Goal: Transaction & Acquisition: Book appointment/travel/reservation

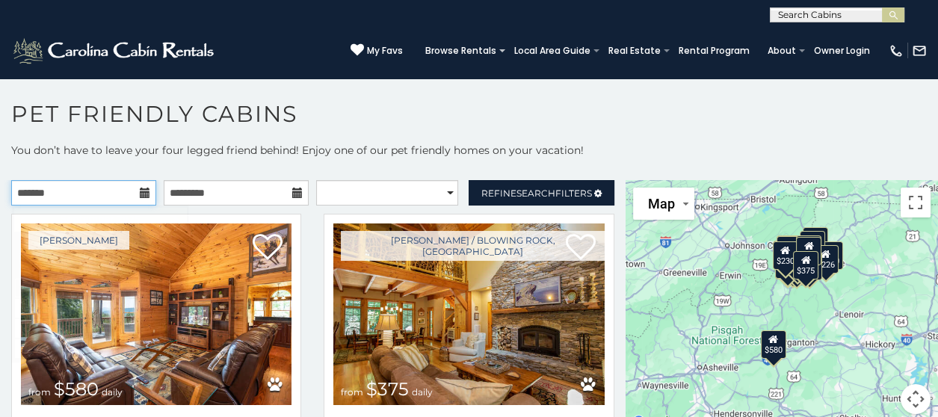
click at [94, 197] on input "text" at bounding box center [83, 192] width 145 height 25
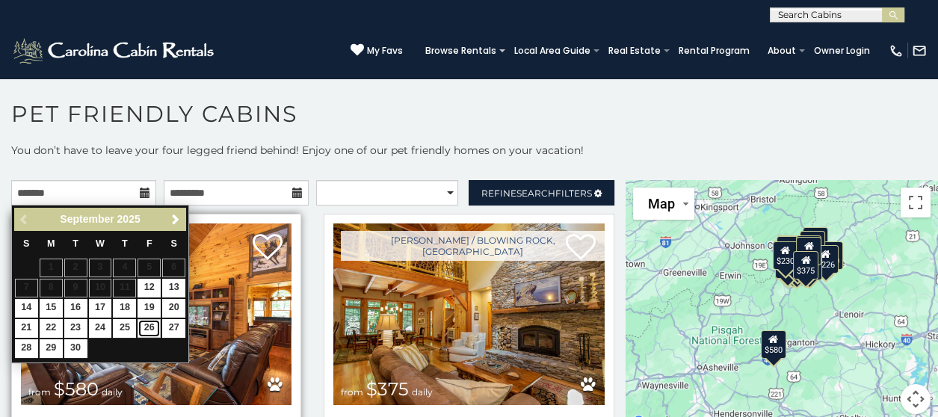
click at [144, 324] on link "26" at bounding box center [148, 328] width 23 height 19
type input "**********"
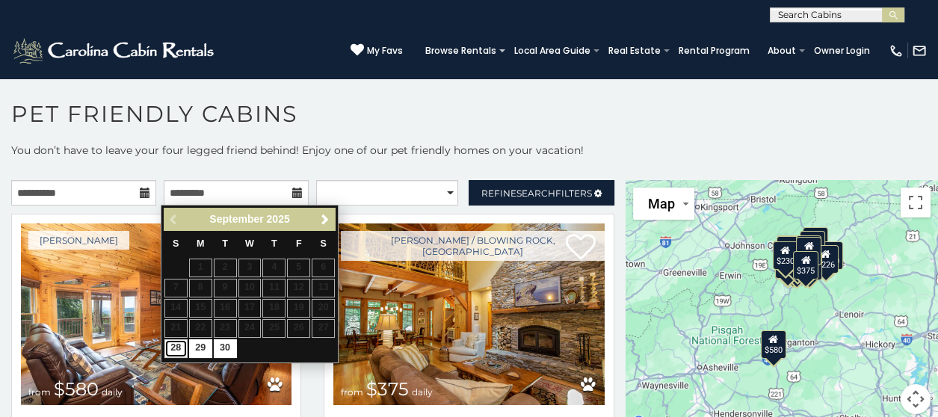
click at [182, 345] on link "28" at bounding box center [175, 348] width 23 height 19
type input "**********"
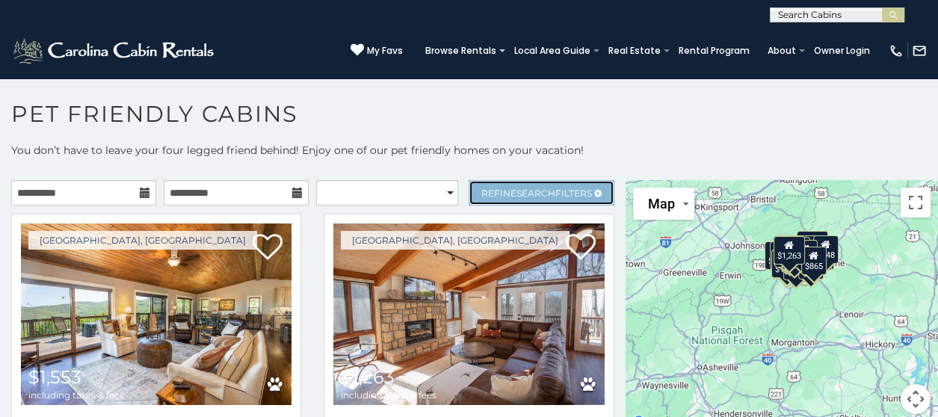
click at [485, 191] on span "Refine Search Filters" at bounding box center [536, 193] width 111 height 11
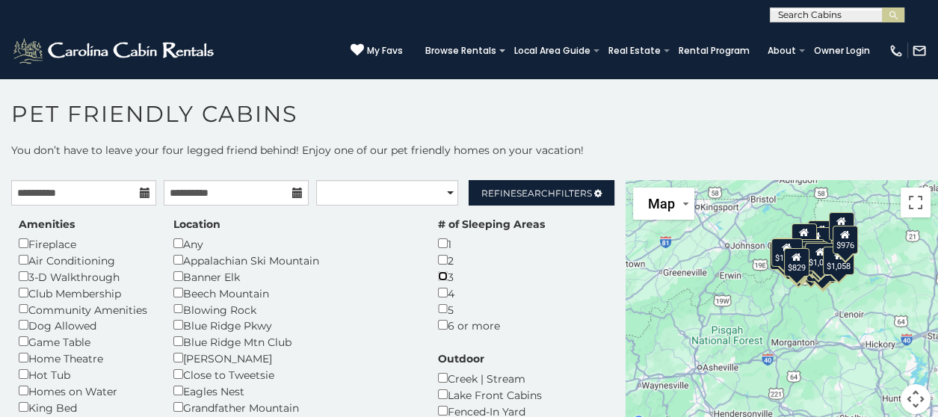
scroll to position [74, 0]
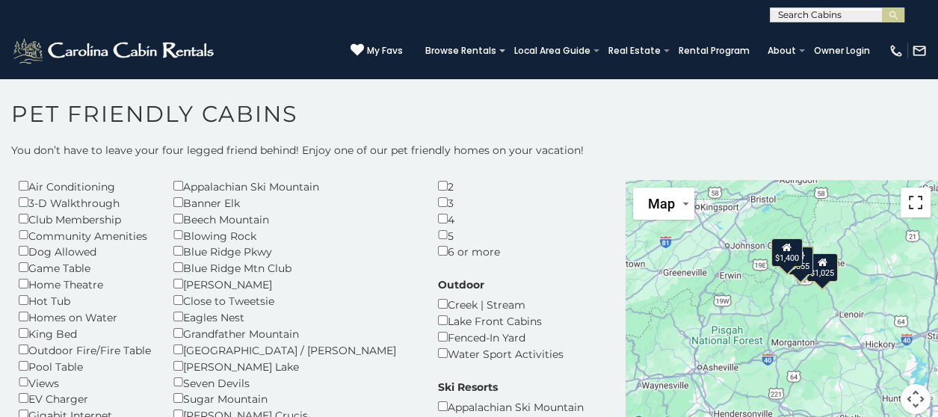
click at [909, 207] on button "Toggle fullscreen view" at bounding box center [915, 203] width 30 height 30
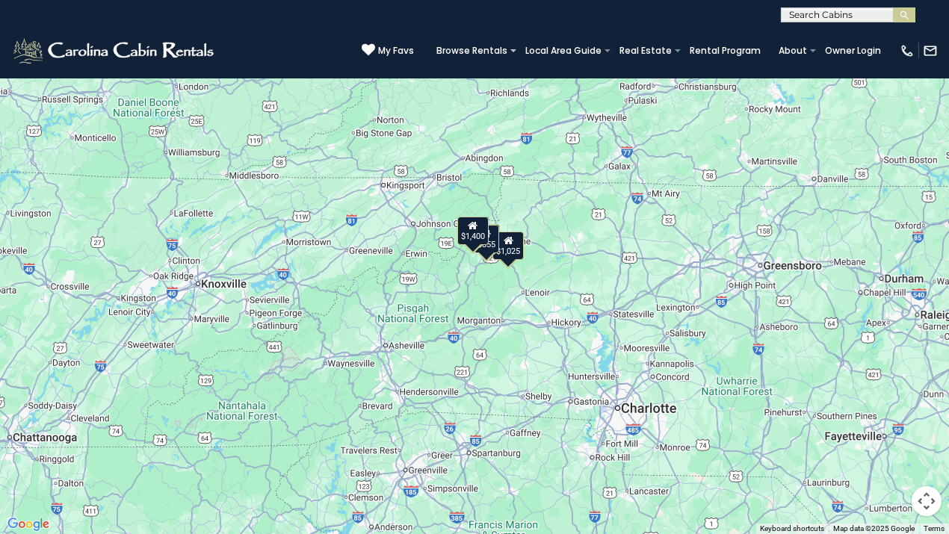
drag, startPoint x: 564, startPoint y: 240, endPoint x: 550, endPoint y: 279, distance: 42.1
click at [550, 279] on div "$997 $1,025 $855 $1,400" at bounding box center [474, 267] width 949 height 534
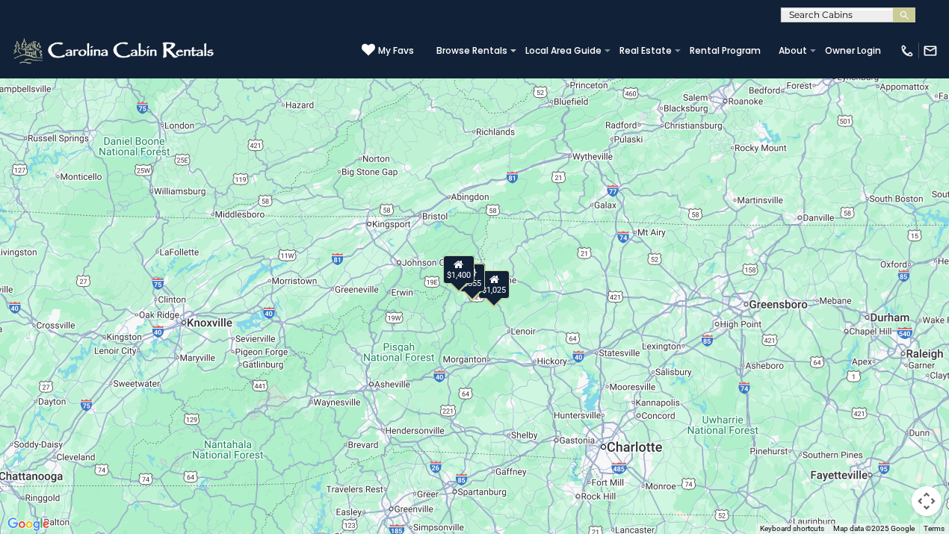
click at [921, 416] on button "Map camera controls" at bounding box center [927, 501] width 30 height 30
click at [890, 416] on button "Zoom in" at bounding box center [889, 427] width 30 height 30
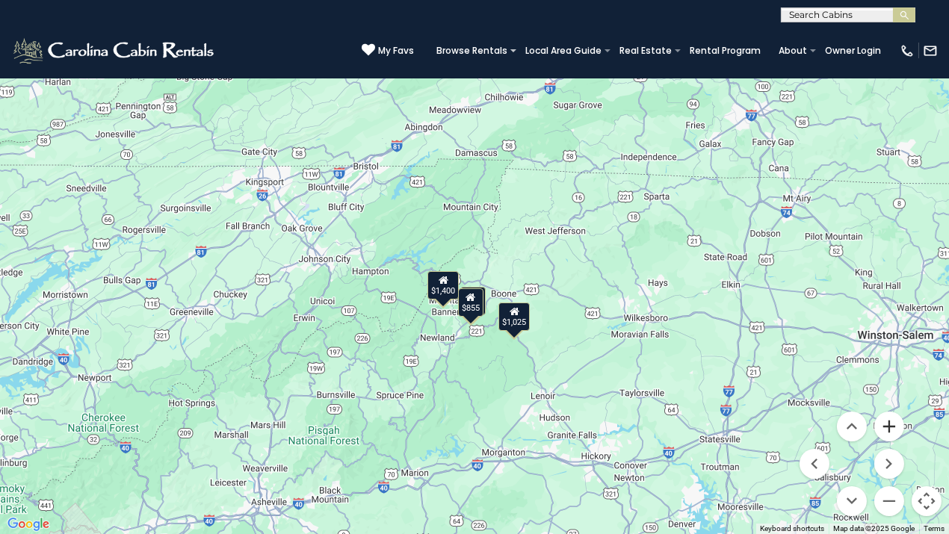
click at [890, 416] on button "Zoom in" at bounding box center [889, 427] width 30 height 30
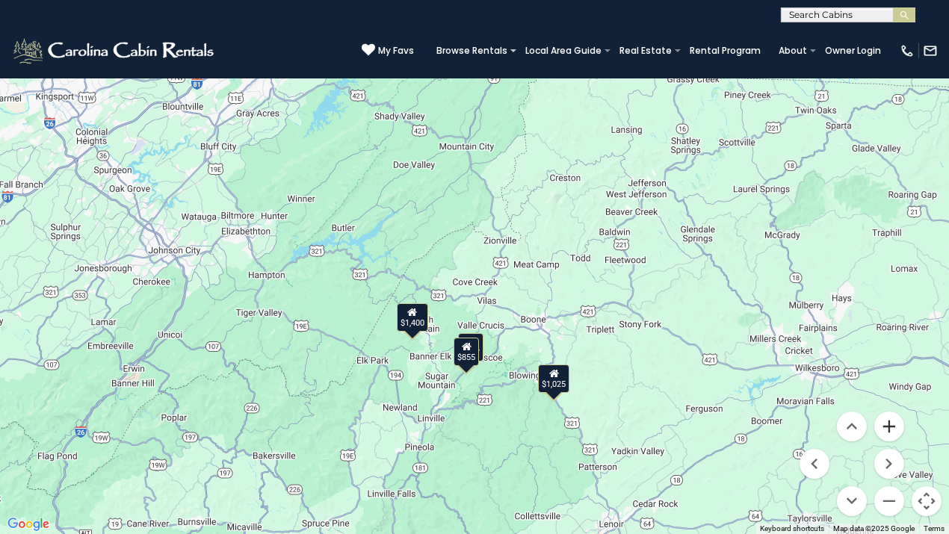
click at [890, 416] on button "Zoom in" at bounding box center [889, 427] width 30 height 30
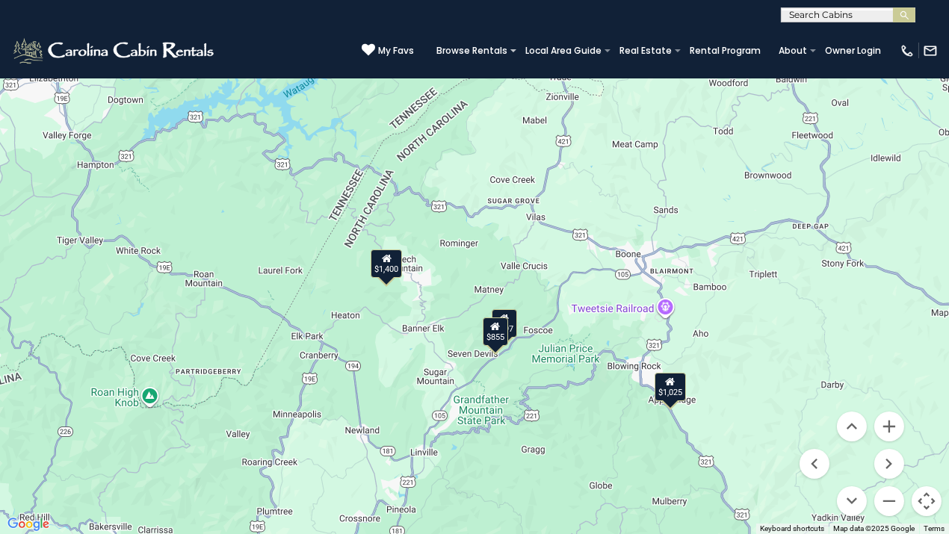
drag, startPoint x: 620, startPoint y: 425, endPoint x: 656, endPoint y: 306, distance: 124.8
click at [656, 306] on div "$997 $1,025 $855 $1,400" at bounding box center [474, 267] width 949 height 534
click at [493, 334] on div "$855" at bounding box center [495, 332] width 25 height 28
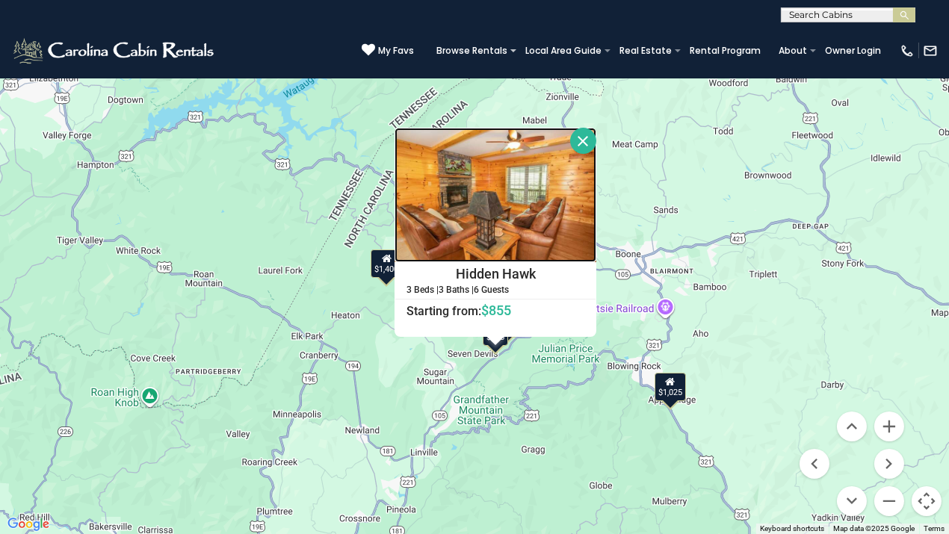
click at [510, 226] on img at bounding box center [496, 195] width 202 height 135
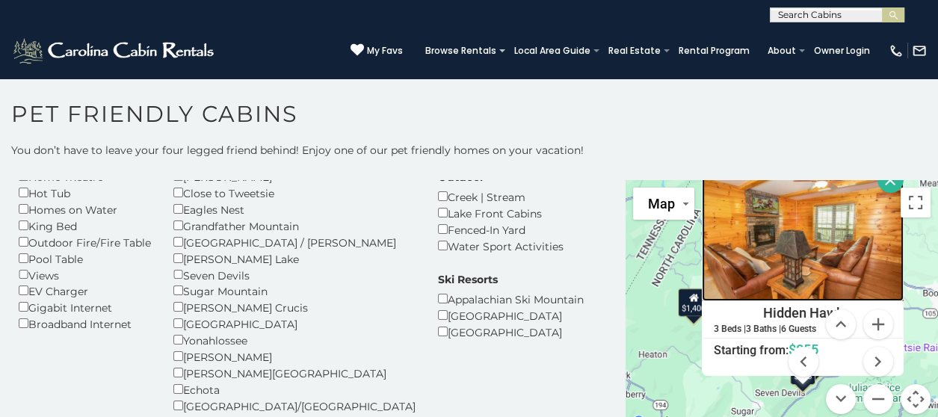
scroll to position [149, 0]
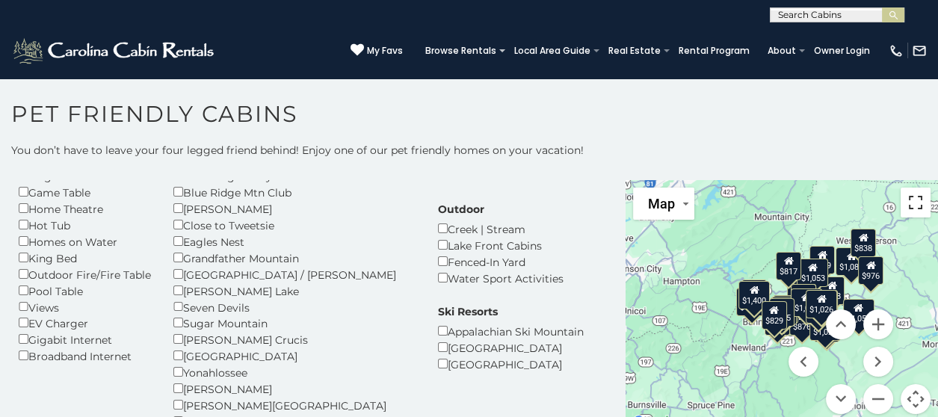
drag, startPoint x: 911, startPoint y: 200, endPoint x: 911, endPoint y: 290, distance: 90.4
click at [911, 200] on button "Toggle fullscreen view" at bounding box center [915, 203] width 30 height 30
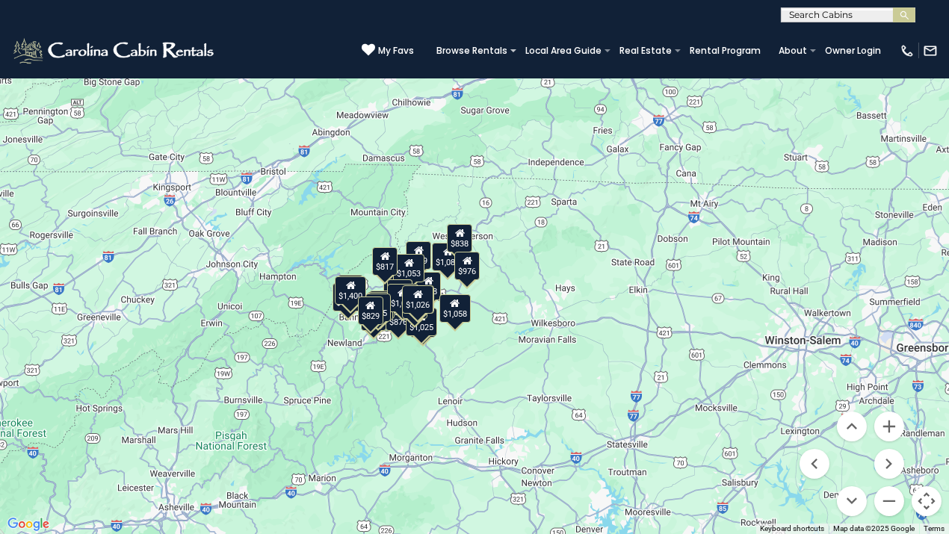
drag, startPoint x: 582, startPoint y: 313, endPoint x: 483, endPoint y: 349, distance: 105.0
click at [483, 349] on div "$1,297 $877 $899 $876 $856 $748 $957 $1,087 $719 $941 $976 $1,053 $875 $739 $87…" at bounding box center [474, 267] width 949 height 534
click at [890, 416] on button "Zoom in" at bounding box center [889, 427] width 30 height 30
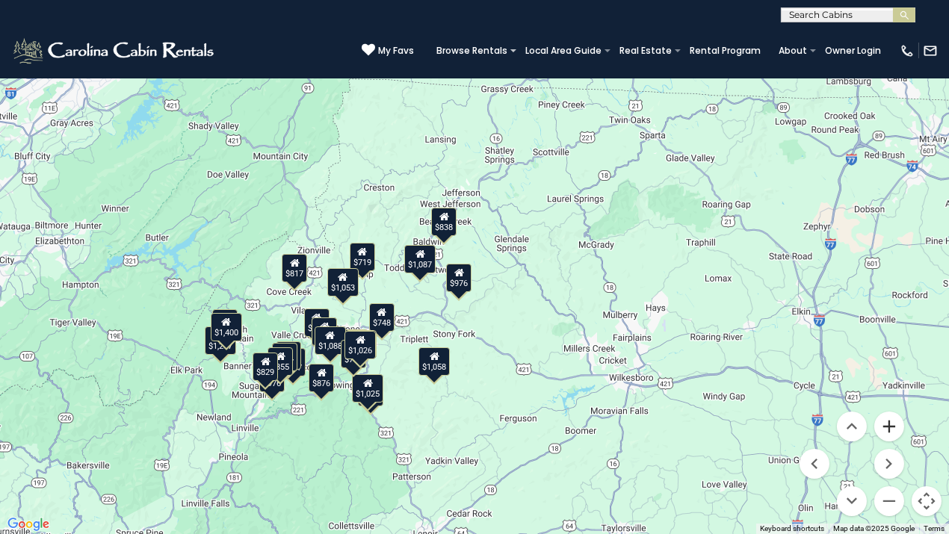
click at [890, 416] on button "Zoom in" at bounding box center [889, 427] width 30 height 30
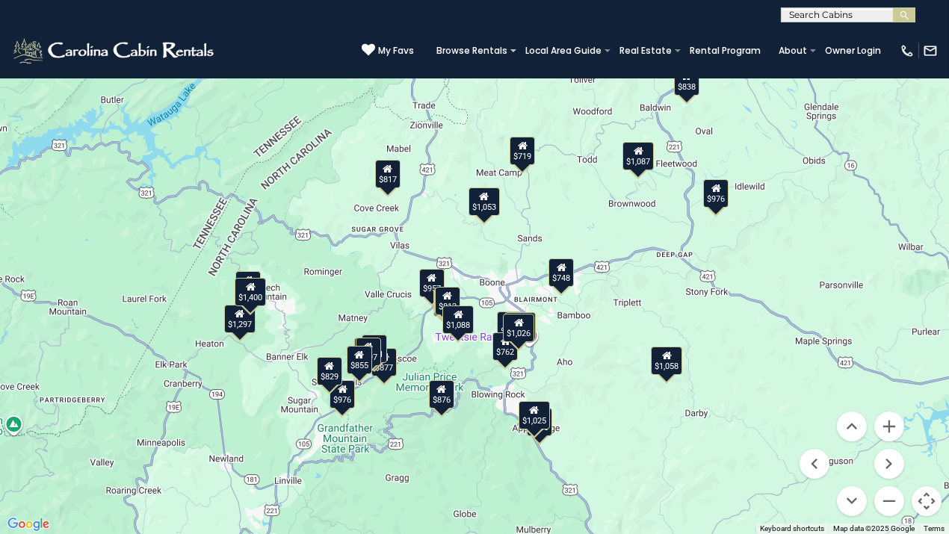
drag, startPoint x: 199, startPoint y: 370, endPoint x: 472, endPoint y: 261, distance: 294.5
click at [472, 261] on div "$1,297 $877 $899 $876 $856 $748 $957 $1,087 $719 $941 $976 $1,053 $875 $739 $87…" at bounding box center [474, 267] width 949 height 534
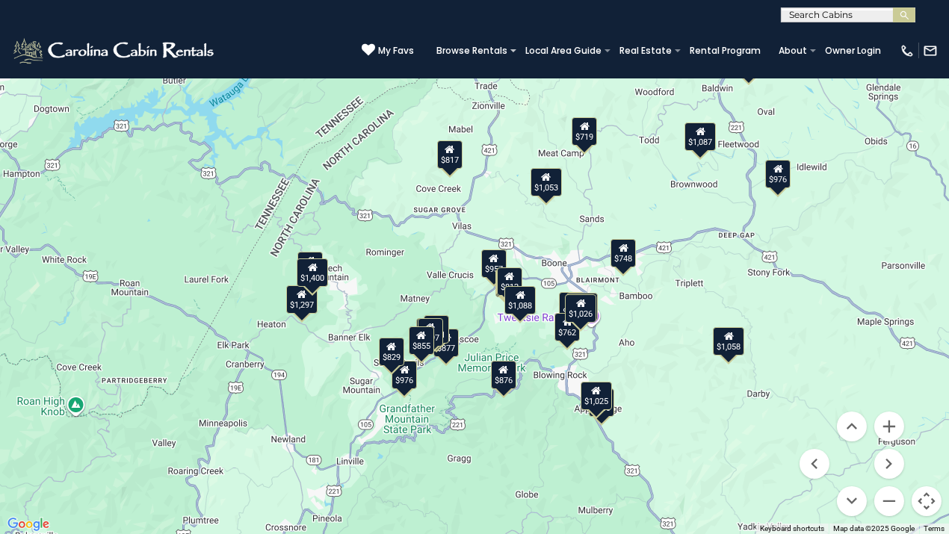
drag, startPoint x: 422, startPoint y: 402, endPoint x: 487, endPoint y: 381, distance: 68.3
click at [487, 381] on div "$1,297 $877 $899 $876 $856 $748 $957 $1,087 $719 $941 $976 $1,053 $875 $739 $87…" at bounding box center [474, 267] width 949 height 534
click at [892, 416] on button "Zoom in" at bounding box center [889, 427] width 30 height 30
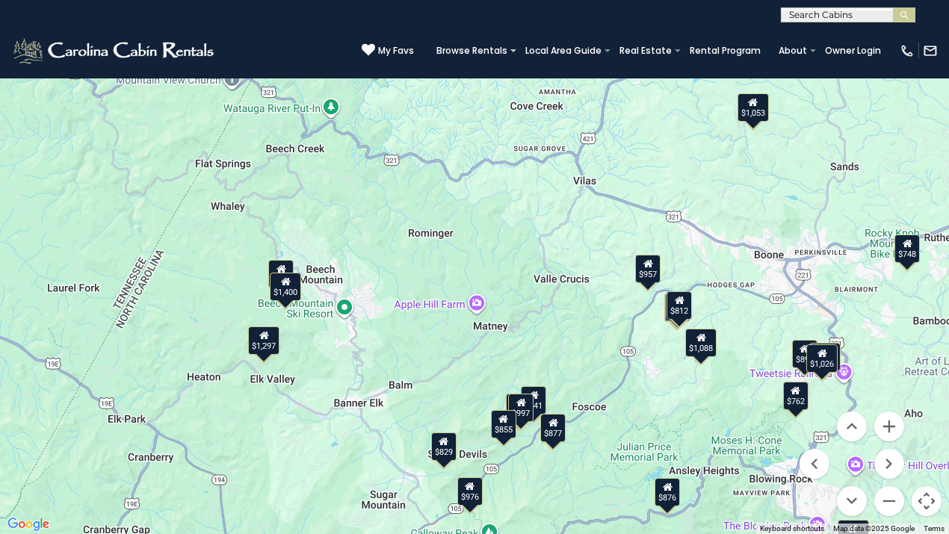
drag, startPoint x: 370, startPoint y: 329, endPoint x: 508, endPoint y: 327, distance: 138.3
click at [508, 327] on div "$1,297 $877 $899 $876 $856 $748 $957 $1,087 $719 $941 $976 $1,053 $875 $739 $87…" at bounding box center [474, 267] width 949 height 534
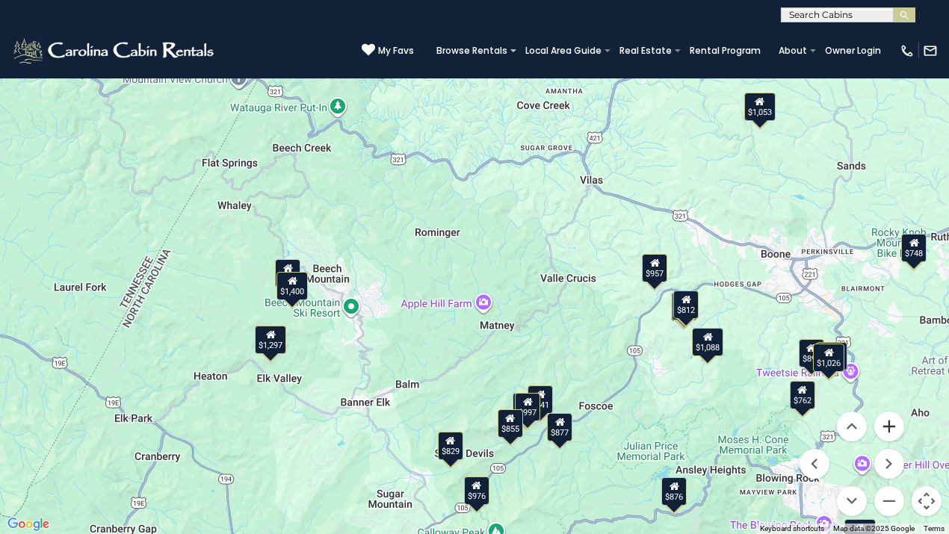
drag, startPoint x: 896, startPoint y: 424, endPoint x: 891, endPoint y: 418, distance: 7.9
click at [895, 416] on button "Zoom in" at bounding box center [889, 427] width 30 height 30
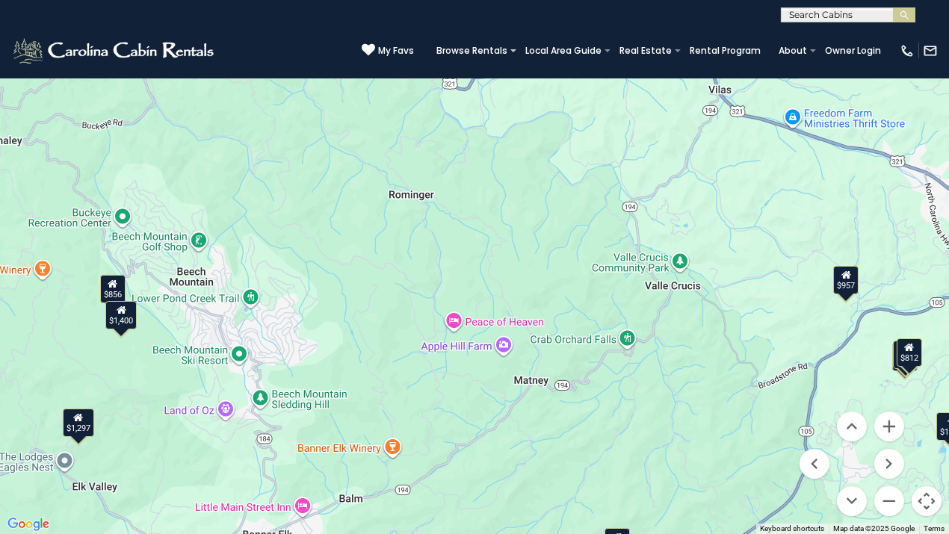
drag, startPoint x: 411, startPoint y: 408, endPoint x: 589, endPoint y: 373, distance: 181.3
click at [589, 373] on div "$1,297 $877 $899 $876 $856 $748 $957 $1,087 $719 $941 $976 $1,053 $875 $739 $87…" at bounding box center [474, 267] width 949 height 534
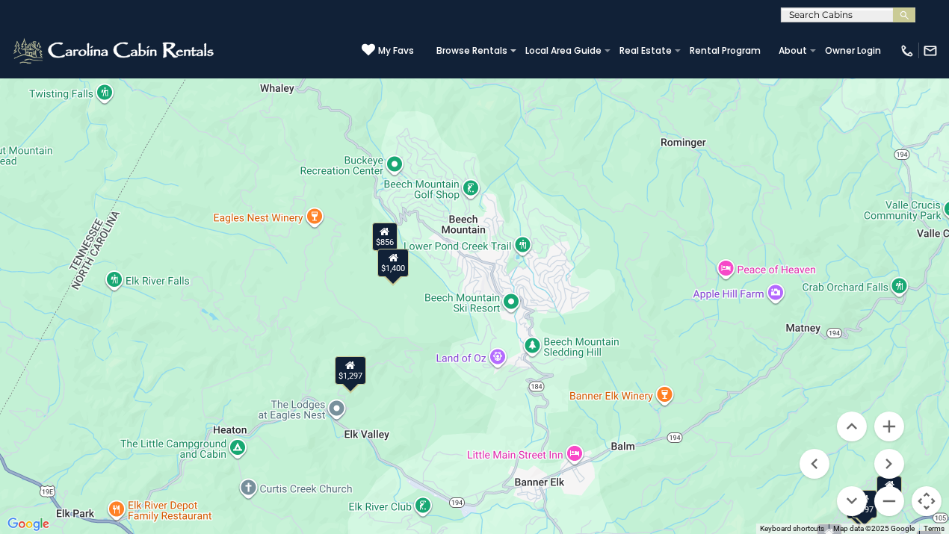
click at [395, 235] on div "$856" at bounding box center [384, 237] width 25 height 28
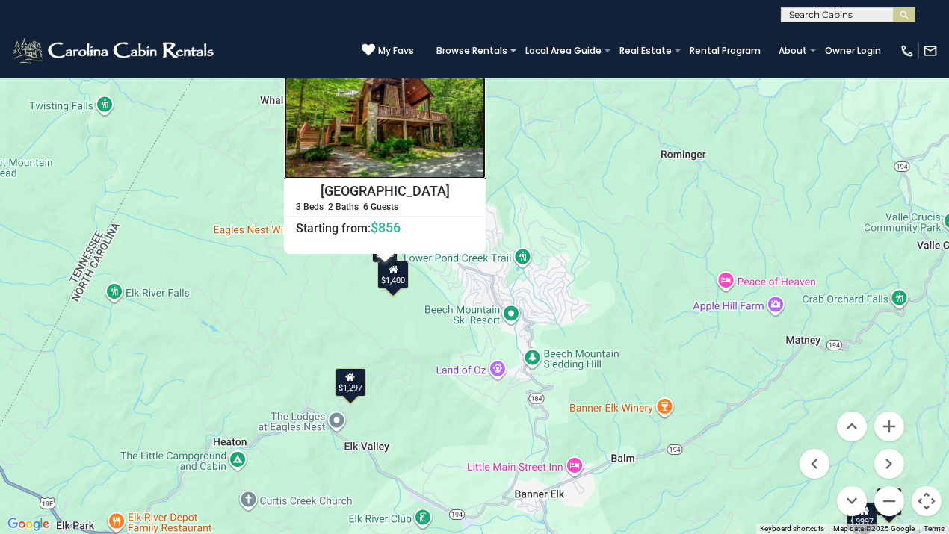
click at [380, 157] on img at bounding box center [385, 112] width 202 height 135
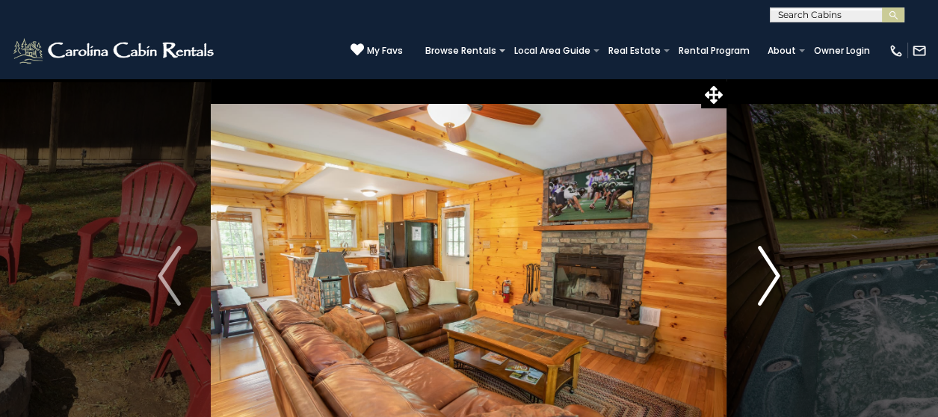
click at [764, 280] on img "Next" at bounding box center [768, 276] width 22 height 60
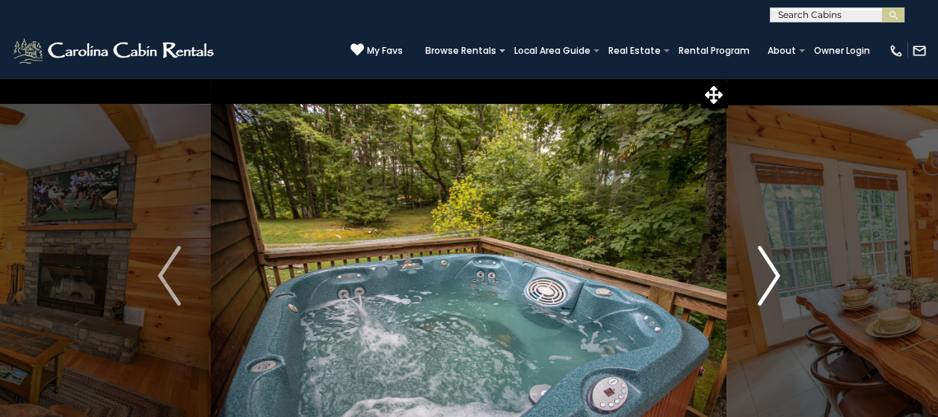
click at [764, 281] on img "Next" at bounding box center [768, 276] width 22 height 60
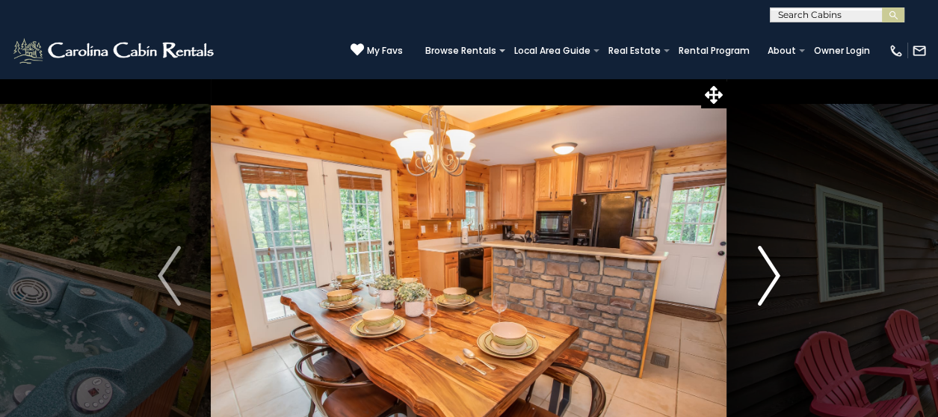
click at [764, 282] on img "Next" at bounding box center [768, 276] width 22 height 60
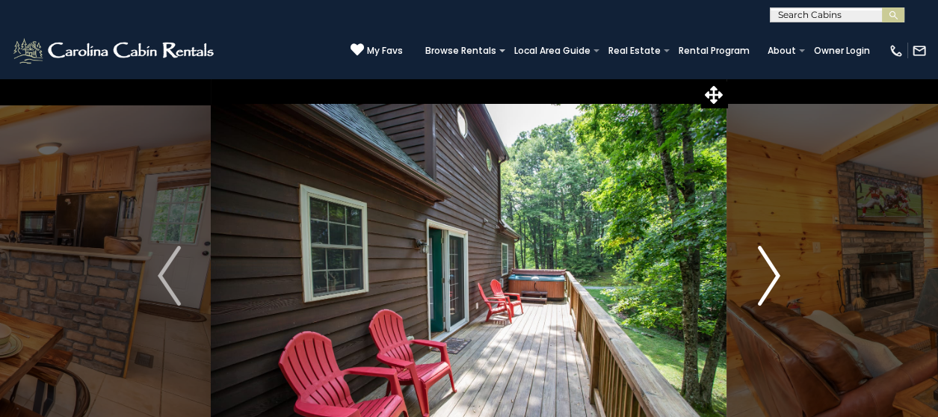
click at [764, 283] on img "Next" at bounding box center [768, 276] width 22 height 60
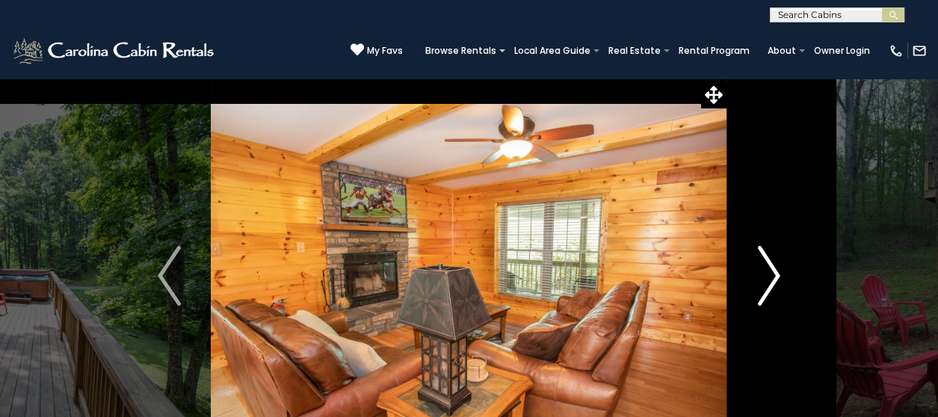
click at [764, 285] on img "Next" at bounding box center [768, 276] width 22 height 60
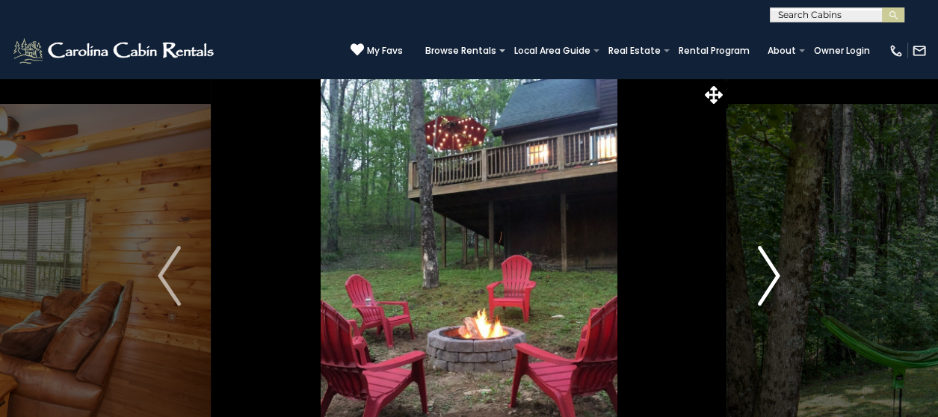
click at [764, 285] on img "Next" at bounding box center [768, 276] width 22 height 60
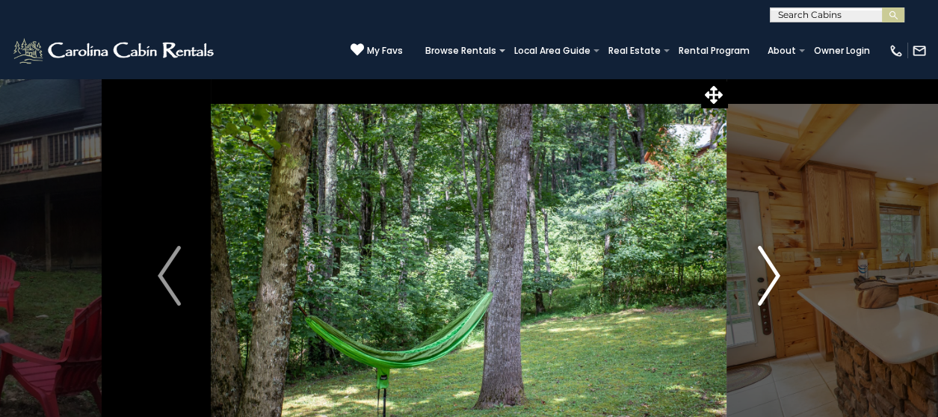
click at [764, 288] on img "Next" at bounding box center [768, 276] width 22 height 60
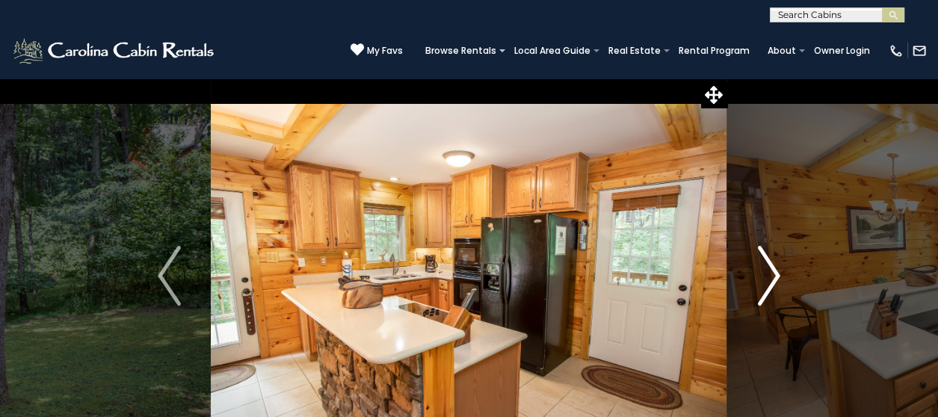
click at [764, 288] on img "Next" at bounding box center [768, 276] width 22 height 60
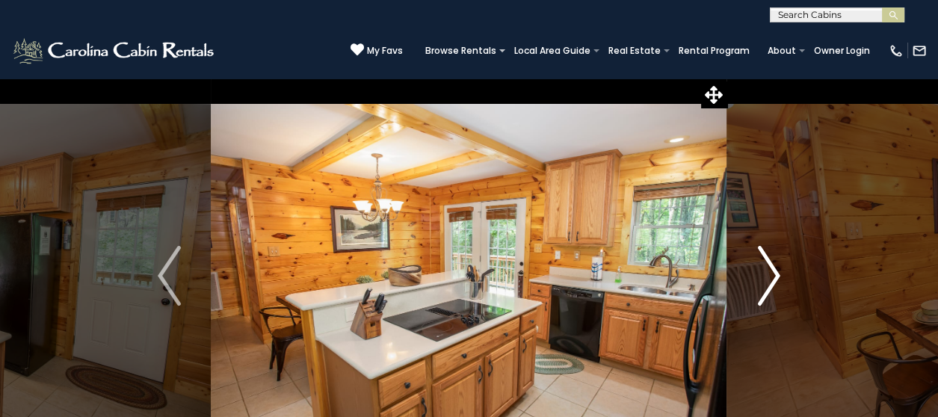
click at [764, 288] on img "Next" at bounding box center [768, 276] width 22 height 60
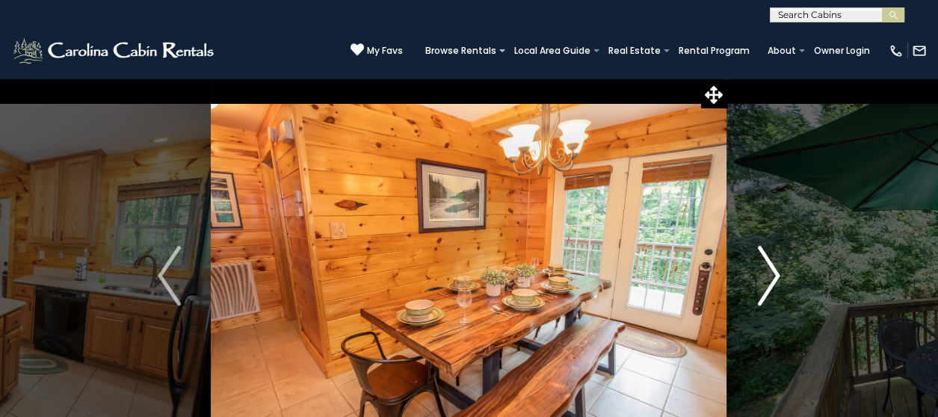
click at [764, 288] on img "Next" at bounding box center [768, 276] width 22 height 60
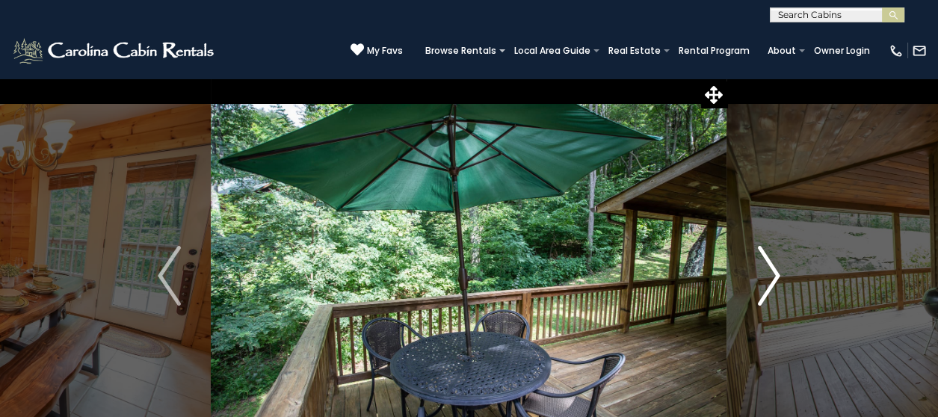
click at [764, 288] on img "Next" at bounding box center [768, 276] width 22 height 60
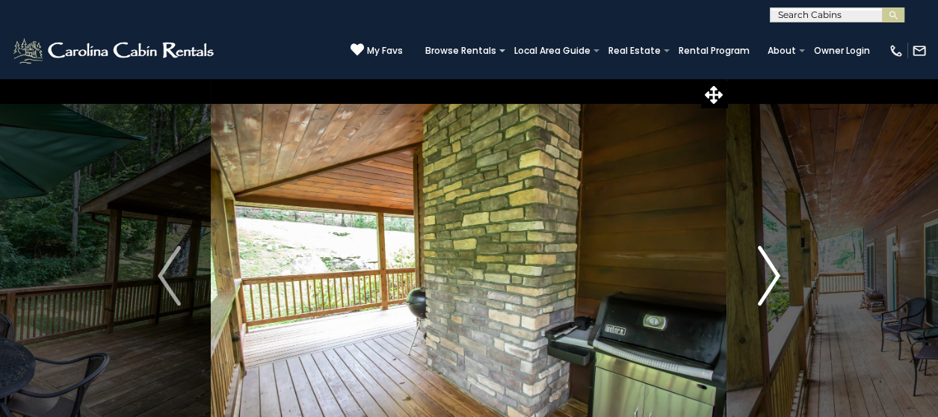
click at [764, 288] on img "Next" at bounding box center [768, 276] width 22 height 60
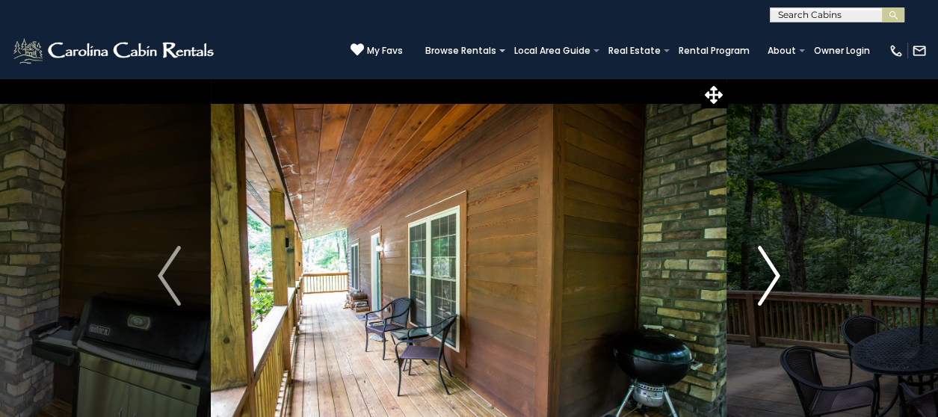
click at [764, 288] on img "Next" at bounding box center [768, 276] width 22 height 60
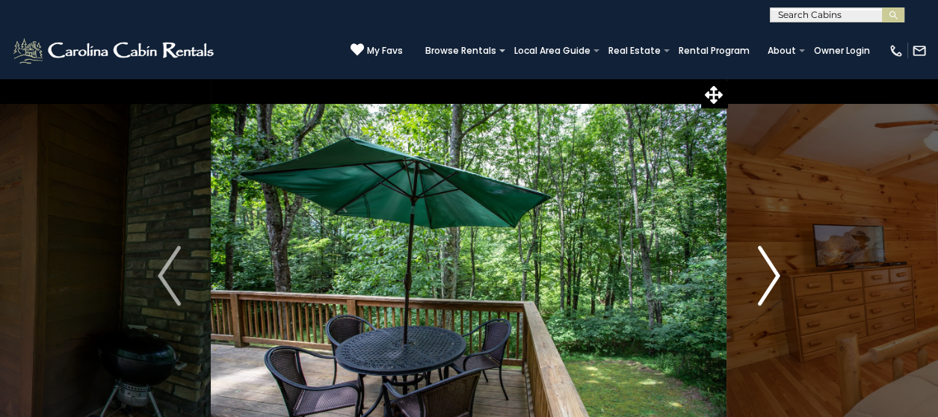
click at [764, 288] on img "Next" at bounding box center [768, 276] width 22 height 60
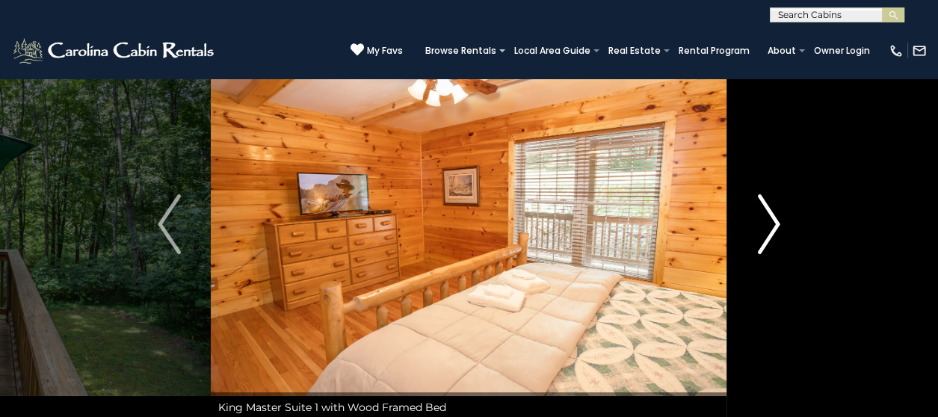
scroll to position [74, 0]
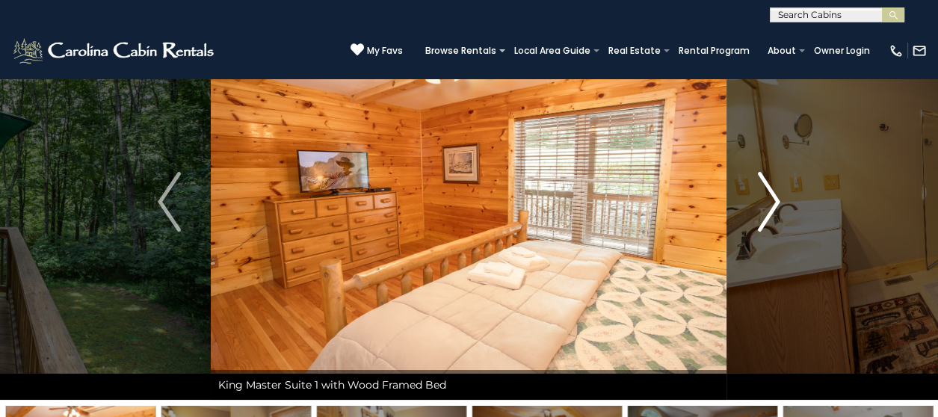
click at [772, 208] on img "Next" at bounding box center [768, 202] width 22 height 60
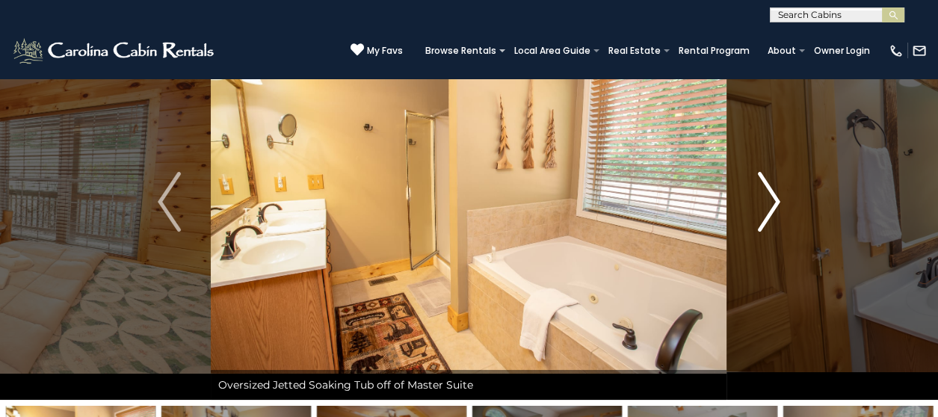
click at [771, 208] on img "Next" at bounding box center [768, 202] width 22 height 60
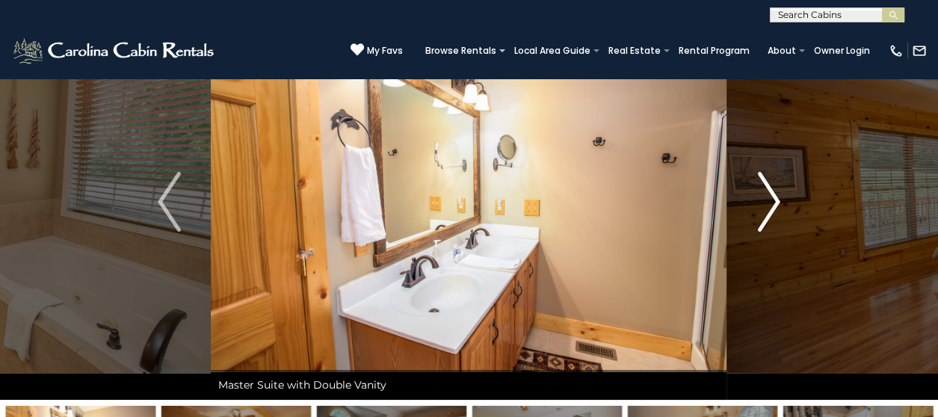
click at [771, 208] on img "Next" at bounding box center [768, 202] width 22 height 60
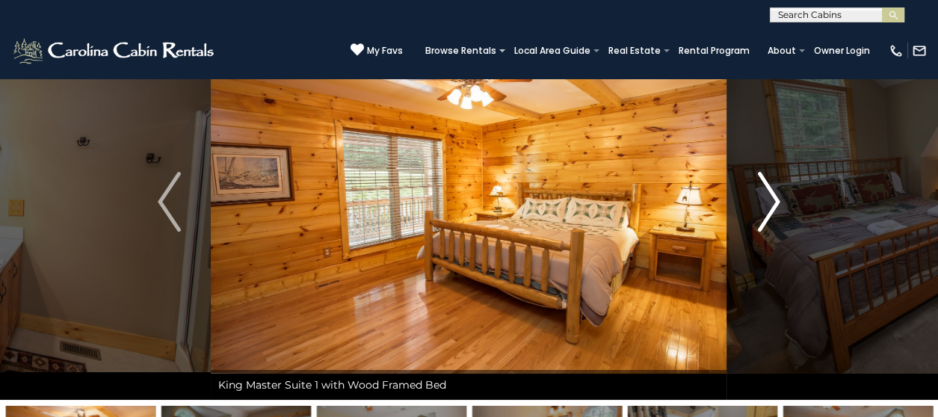
click at [771, 208] on img "Next" at bounding box center [768, 202] width 22 height 60
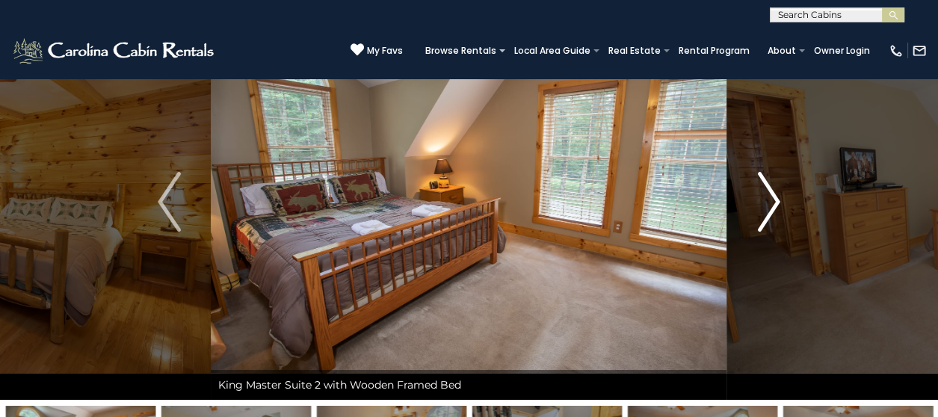
click at [771, 208] on img "Next" at bounding box center [768, 202] width 22 height 60
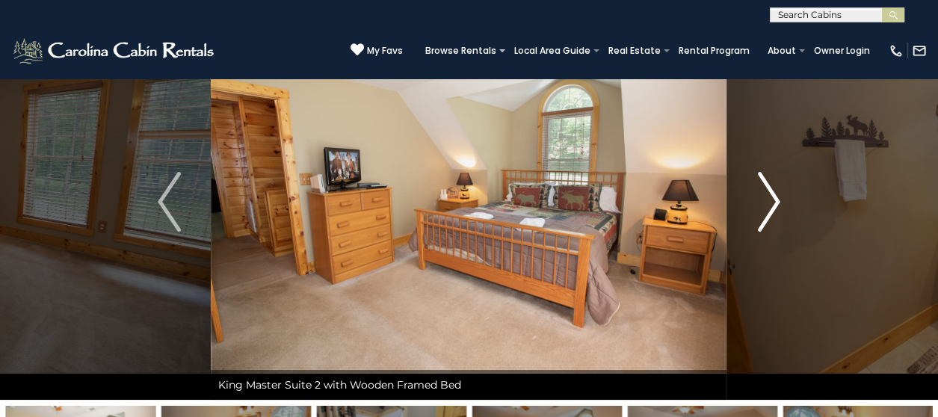
click at [771, 208] on img "Next" at bounding box center [768, 202] width 22 height 60
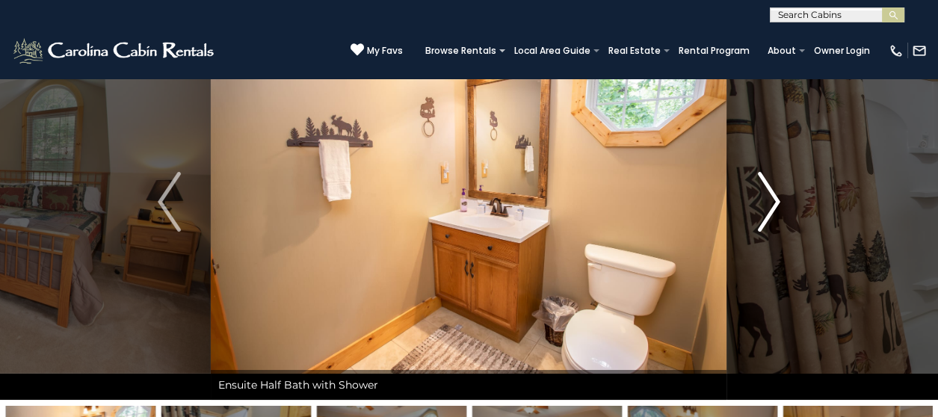
click at [771, 208] on img "Next" at bounding box center [768, 202] width 22 height 60
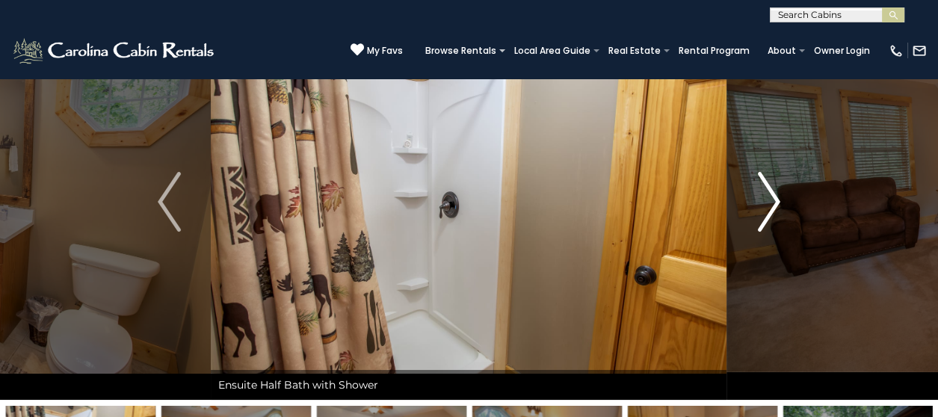
click at [771, 208] on img "Next" at bounding box center [768, 202] width 22 height 60
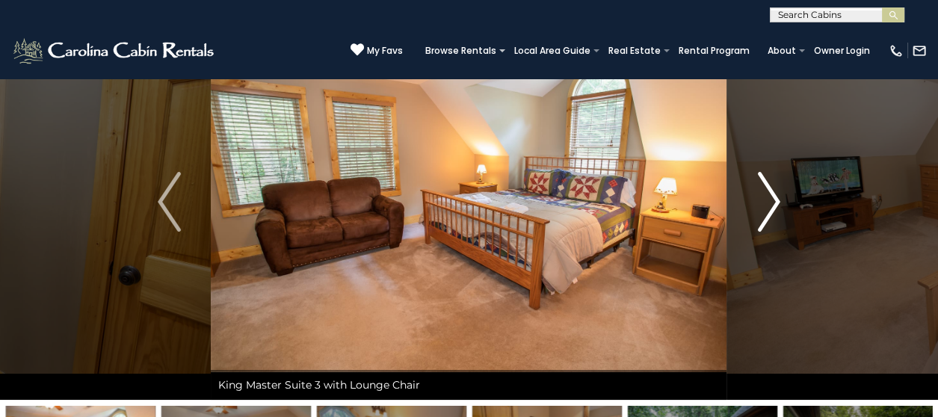
click at [771, 208] on img "Next" at bounding box center [768, 202] width 22 height 60
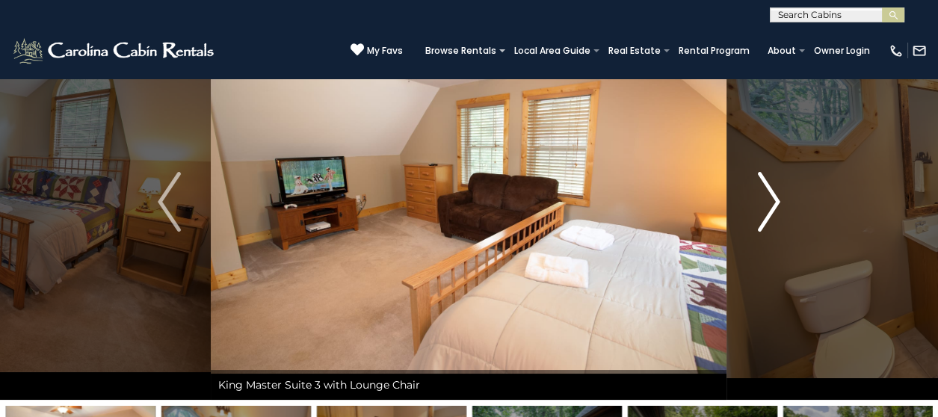
click at [771, 208] on img "Next" at bounding box center [768, 202] width 22 height 60
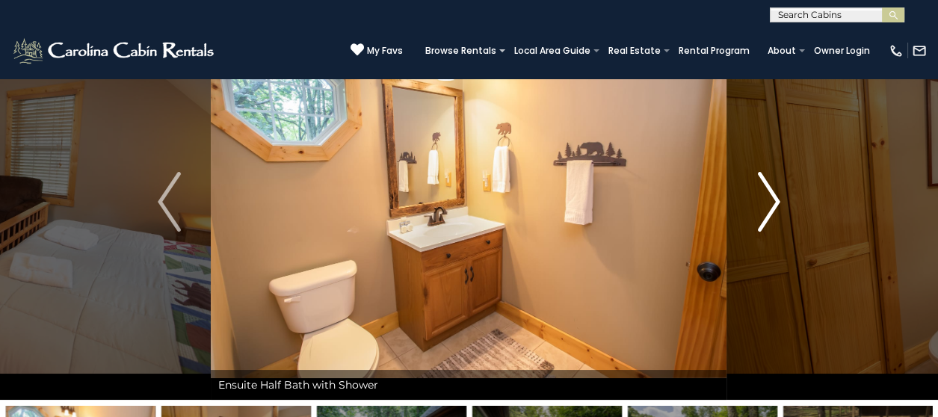
click at [771, 208] on img "Next" at bounding box center [768, 202] width 22 height 60
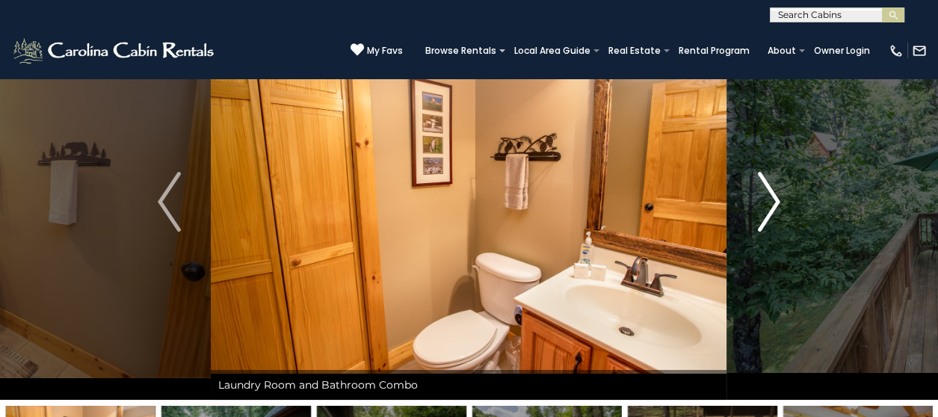
click at [771, 208] on img "Next" at bounding box center [768, 202] width 22 height 60
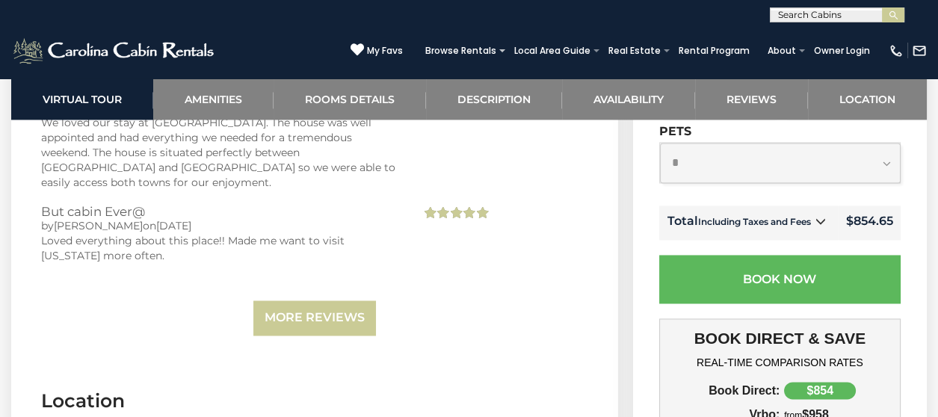
scroll to position [3100, 0]
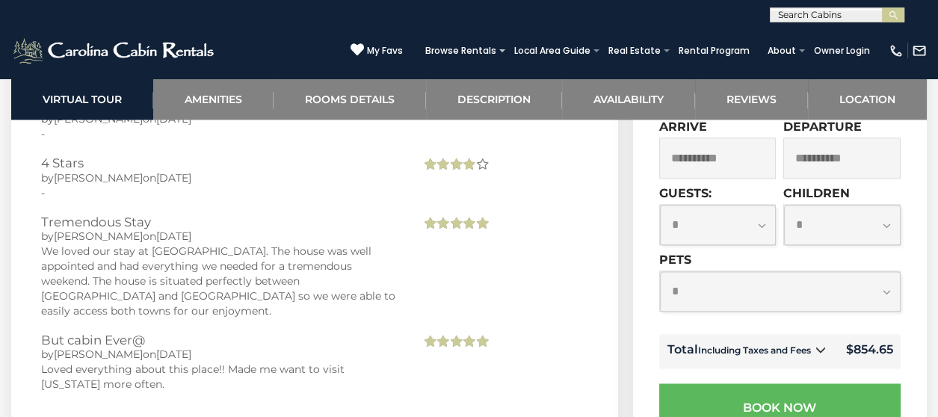
click at [820, 344] on icon at bounding box center [820, 349] width 10 height 10
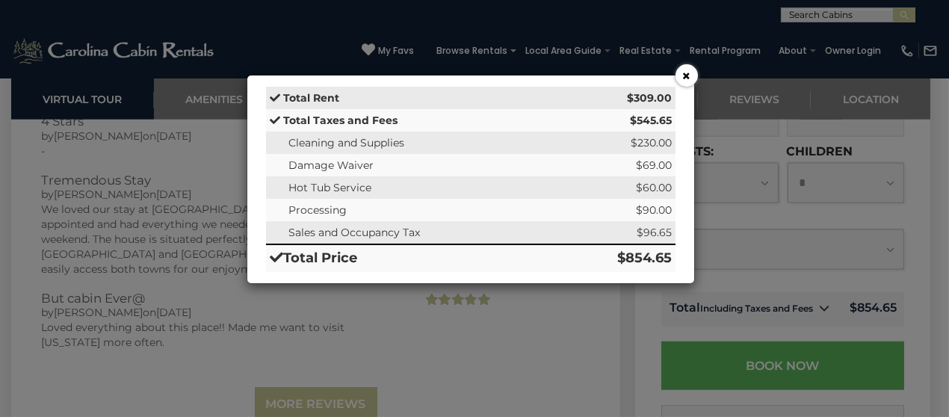
click at [688, 80] on button "×" at bounding box center [687, 75] width 22 height 22
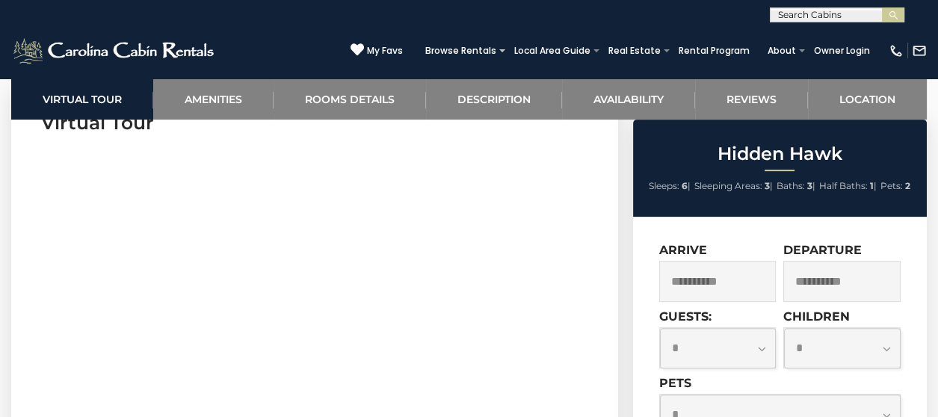
scroll to position [558, 0]
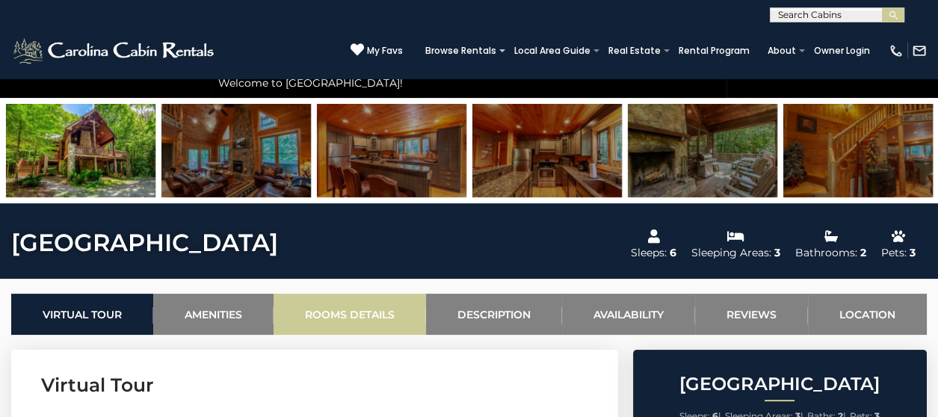
scroll to position [523, 0]
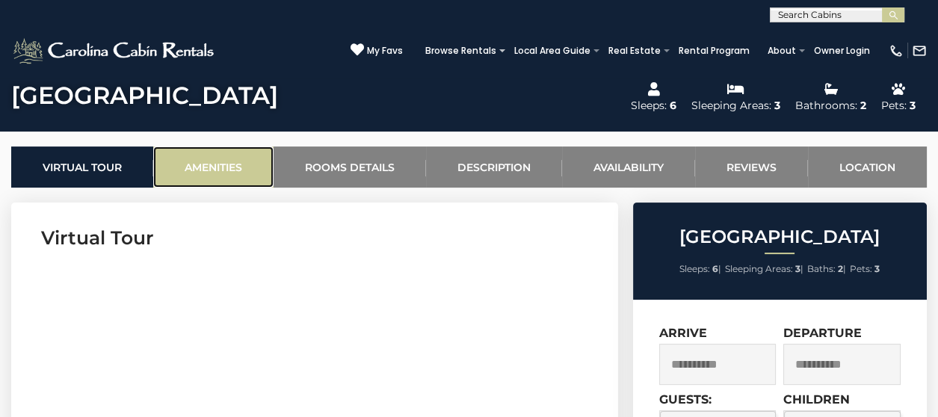
click at [219, 170] on link "Amenities" at bounding box center [213, 166] width 120 height 41
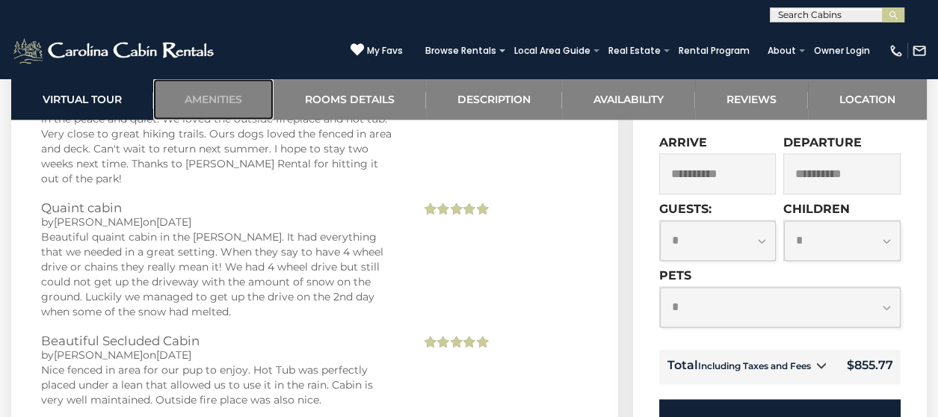
scroll to position [3311, 0]
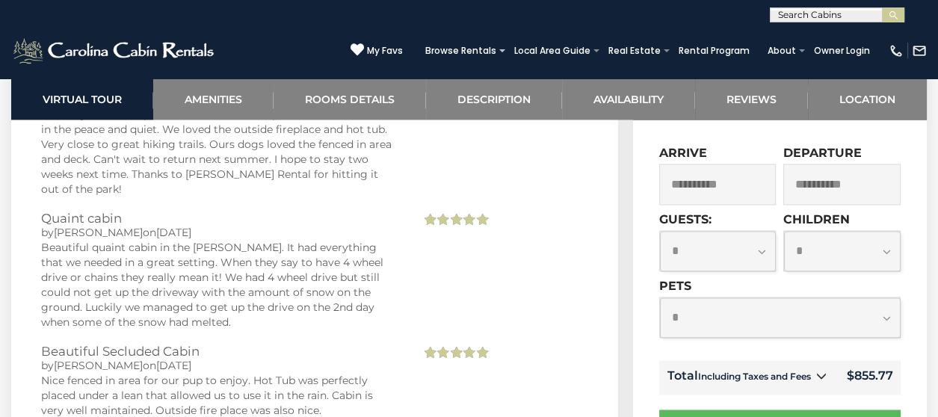
click at [886, 297] on select "**********" at bounding box center [780, 317] width 241 height 40
select select "*"
click at [660, 297] on select "**********" at bounding box center [780, 317] width 241 height 40
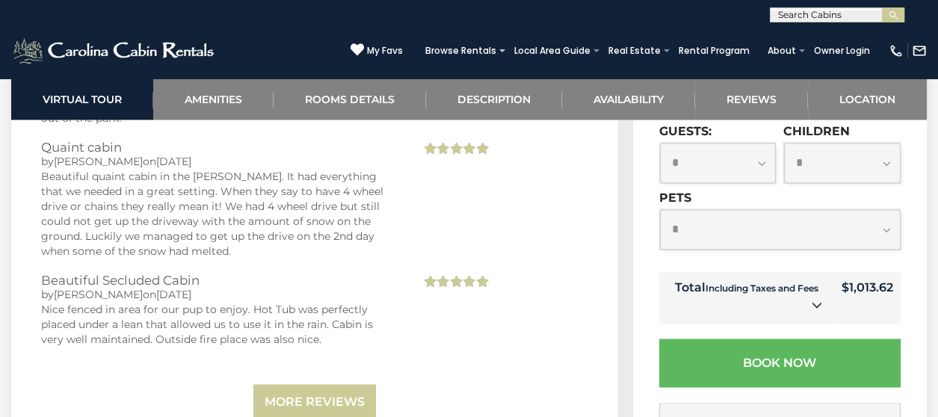
scroll to position [3386, 0]
